Goal: Task Accomplishment & Management: Manage account settings

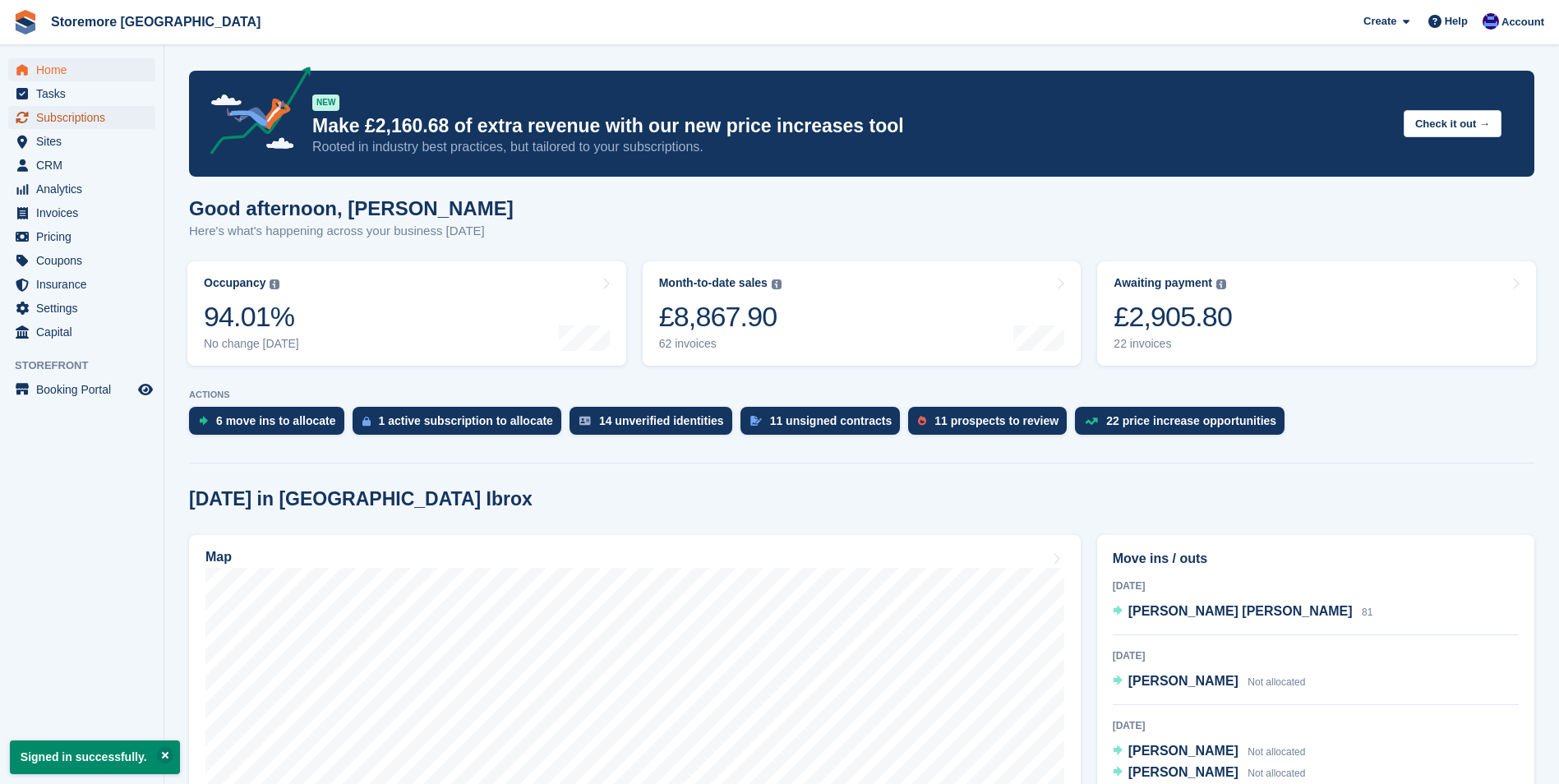
click at [65, 118] on span "Subscriptions" at bounding box center [85, 117] width 99 height 23
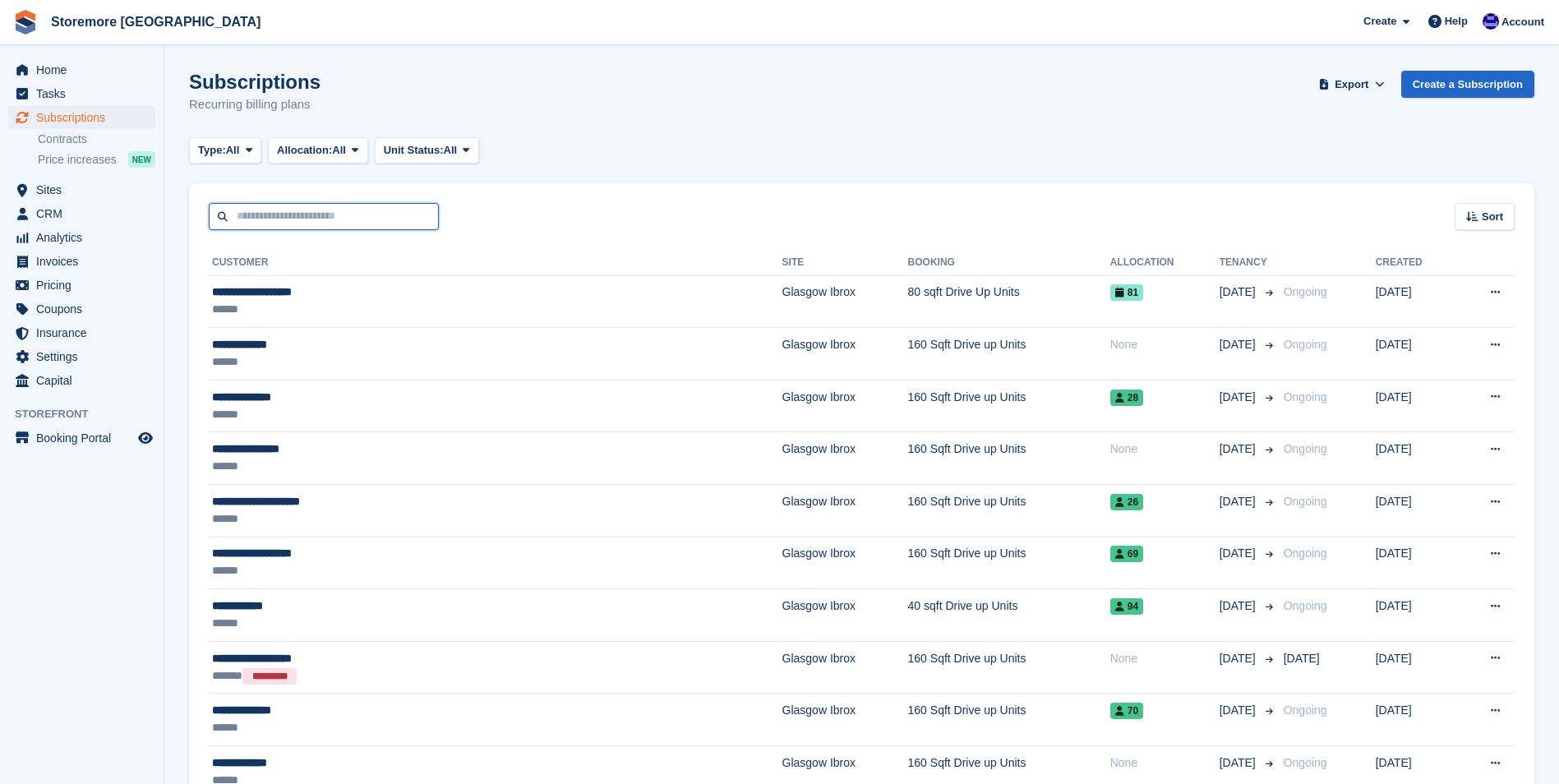
click at [319, 213] on input "text" at bounding box center [323, 216] width 230 height 27
type input "*****"
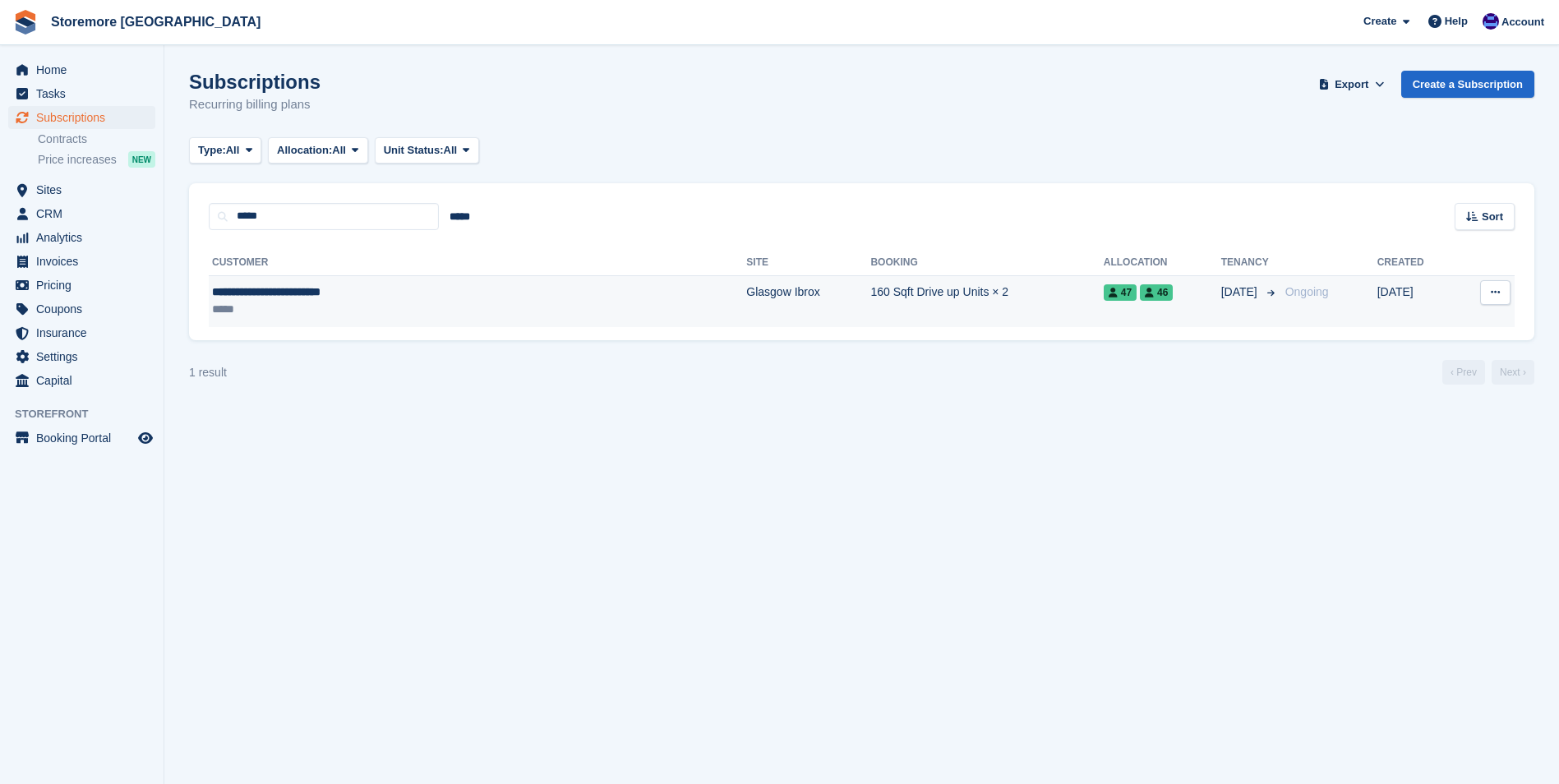
click at [360, 307] on div "*****" at bounding box center [369, 309] width 315 height 17
